Goal: Go to known website: Access a specific website the user already knows

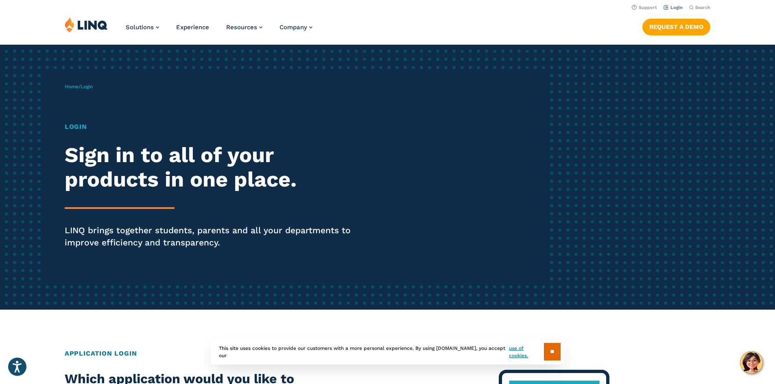
click at [673, 7] on link "Login" at bounding box center [672, 7] width 19 height 5
click at [670, 7] on link "Login" at bounding box center [672, 7] width 19 height 5
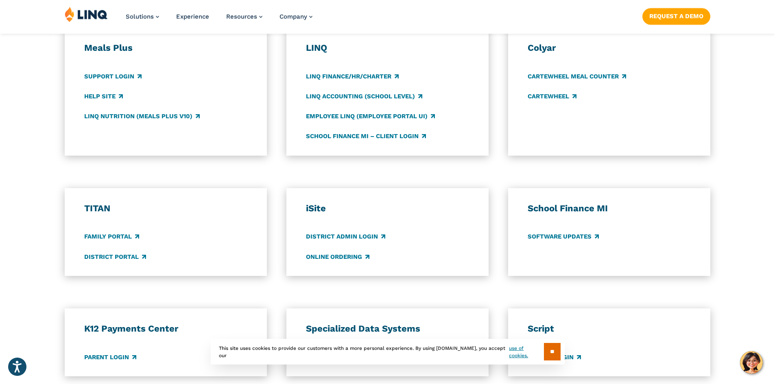
scroll to position [480, 0]
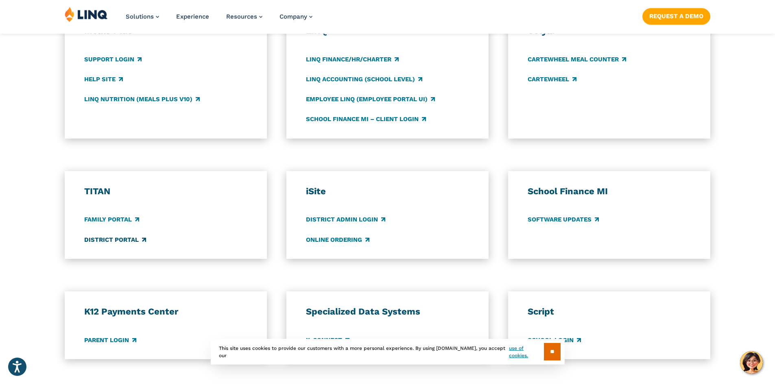
click at [130, 242] on link "District Portal" at bounding box center [115, 239] width 62 height 9
